Goal: Information Seeking & Learning: Find specific fact

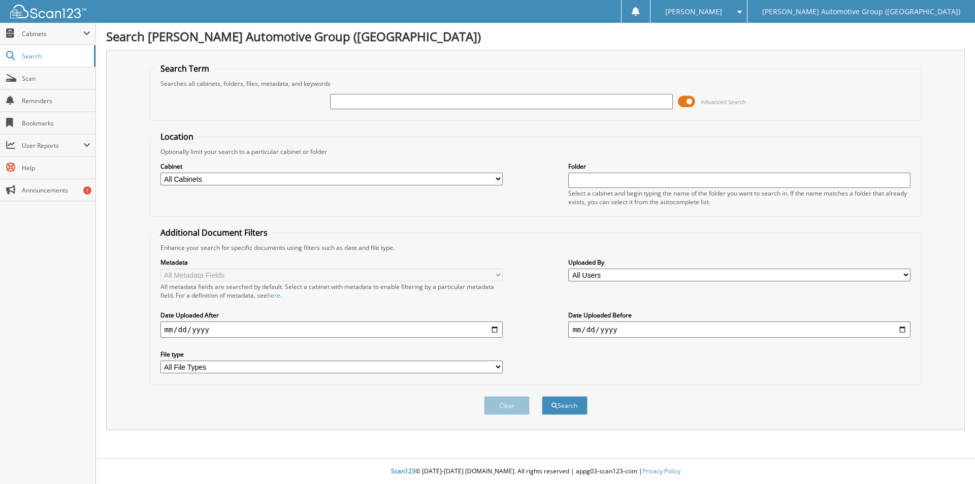
click at [393, 100] on input "text" at bounding box center [501, 101] width 342 height 15
type input "PLE27111"
click at [542, 396] on button "Search" at bounding box center [565, 405] width 46 height 19
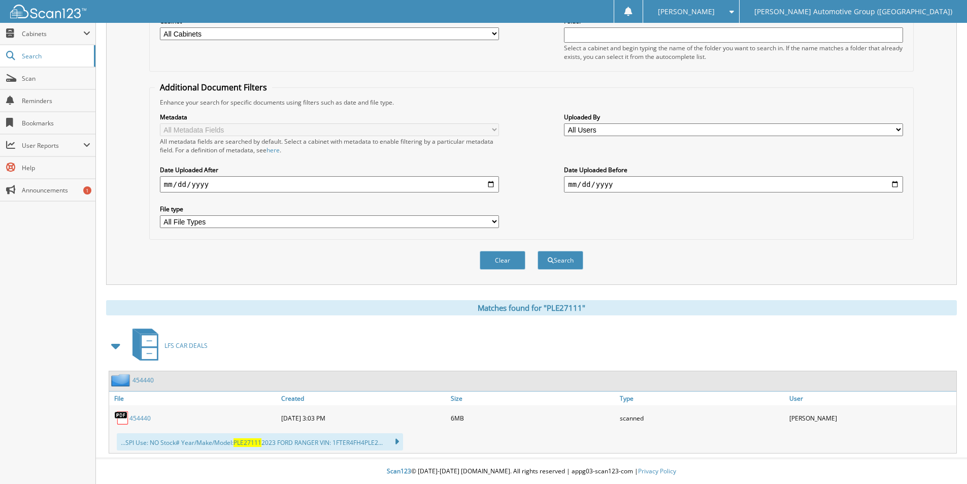
click at [145, 380] on link "454440" at bounding box center [142, 380] width 21 height 9
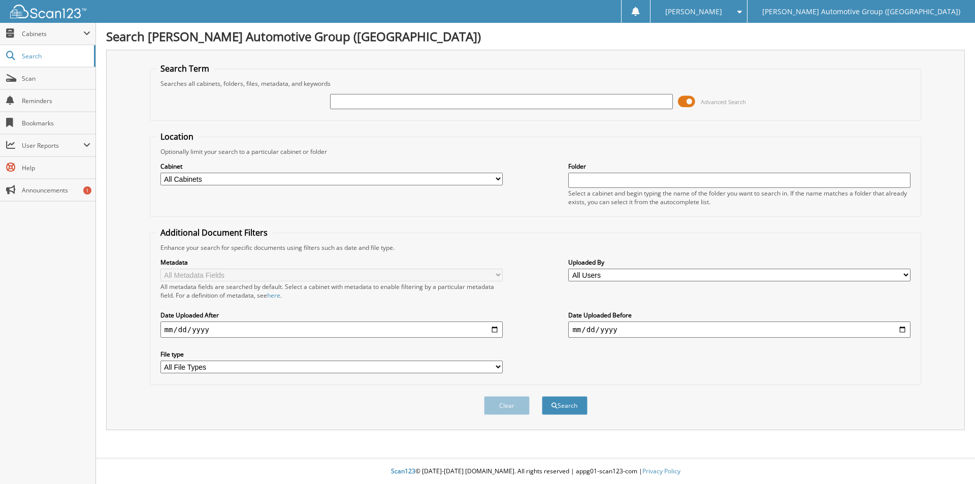
click at [389, 103] on input "text" at bounding box center [501, 101] width 342 height 15
type input "GF203565"
click at [542, 396] on button "Search" at bounding box center [565, 405] width 46 height 19
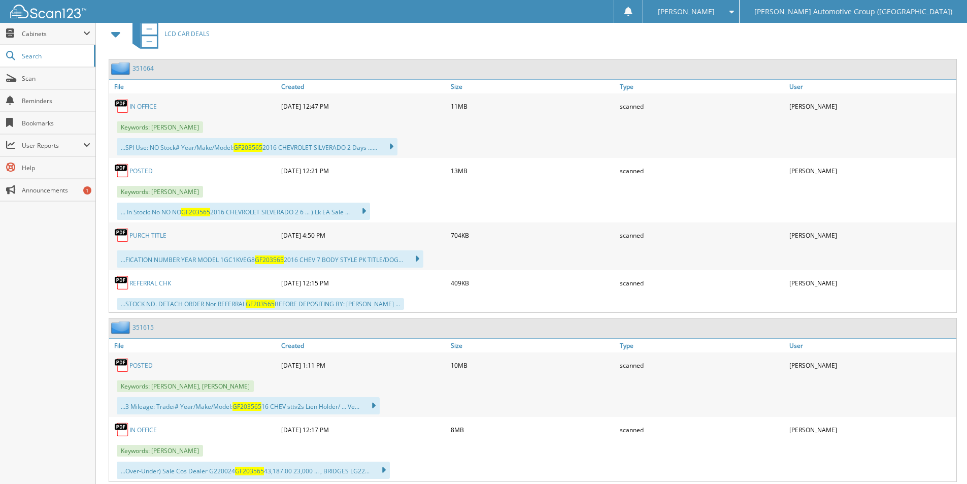
scroll to position [486, 0]
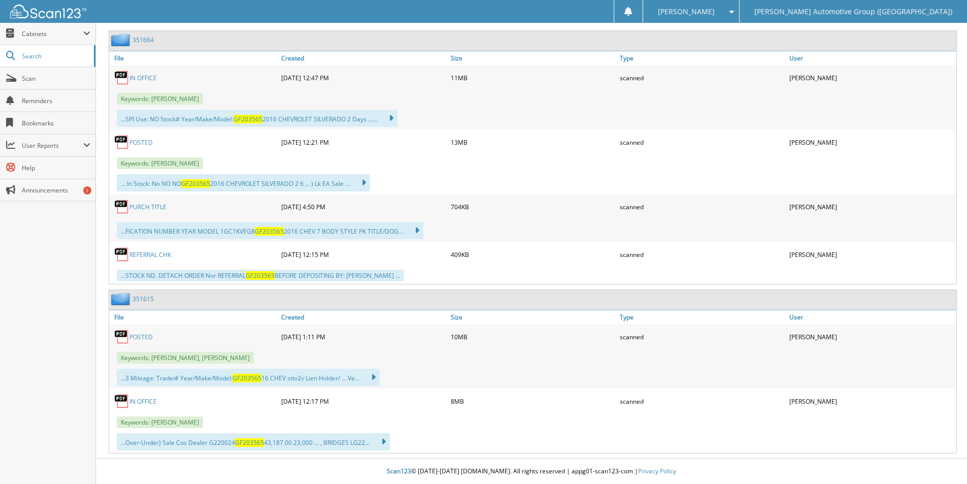
click at [140, 297] on link "351615" at bounding box center [142, 298] width 21 height 9
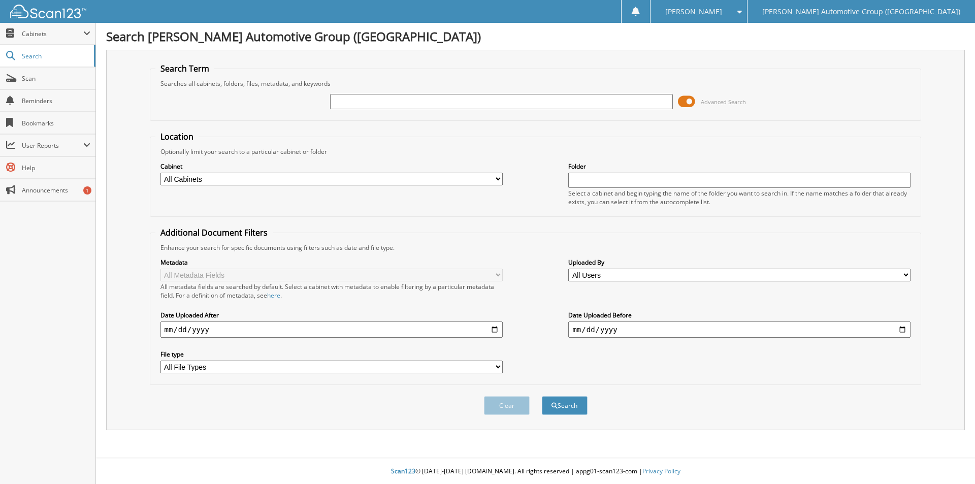
click at [408, 103] on input "text" at bounding box center [501, 101] width 342 height 15
type input "219393"
click at [542, 396] on button "Search" at bounding box center [565, 405] width 46 height 19
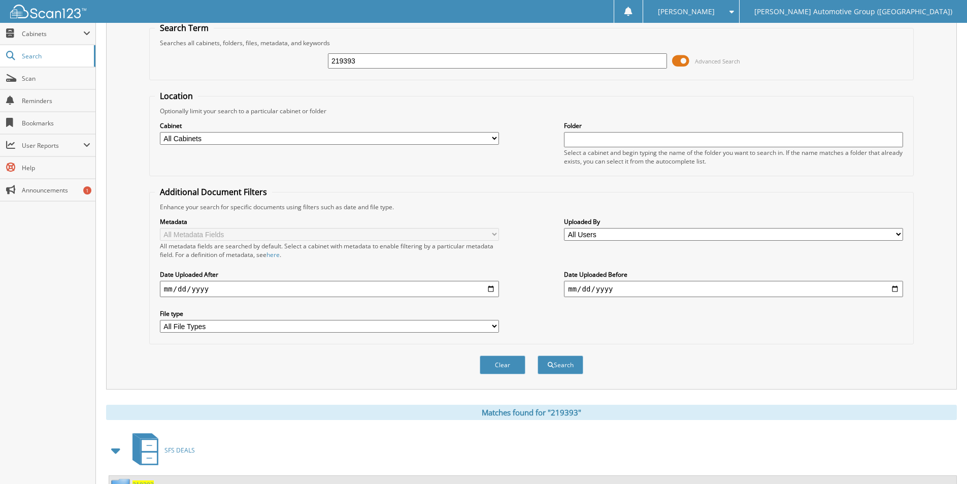
scroll to position [162, 0]
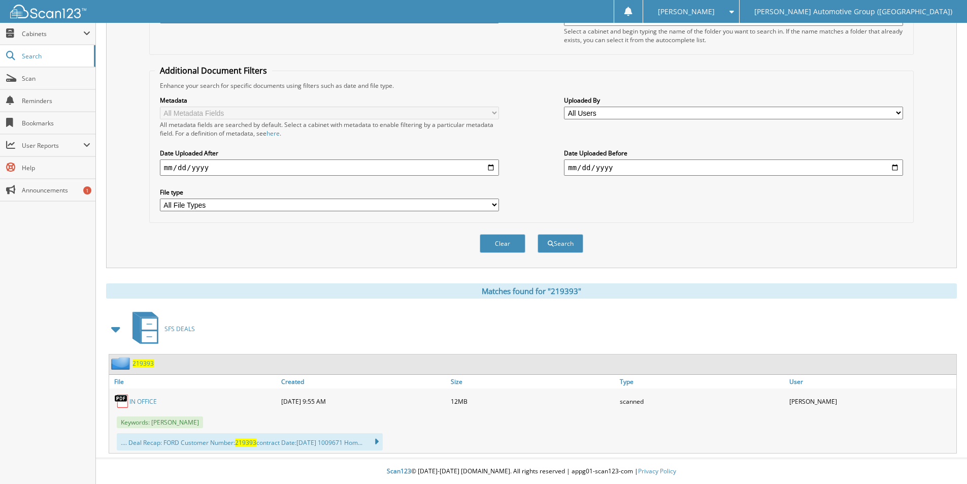
click at [141, 364] on span "219393" at bounding box center [142, 363] width 21 height 9
